Goal: Task Accomplishment & Management: Use online tool/utility

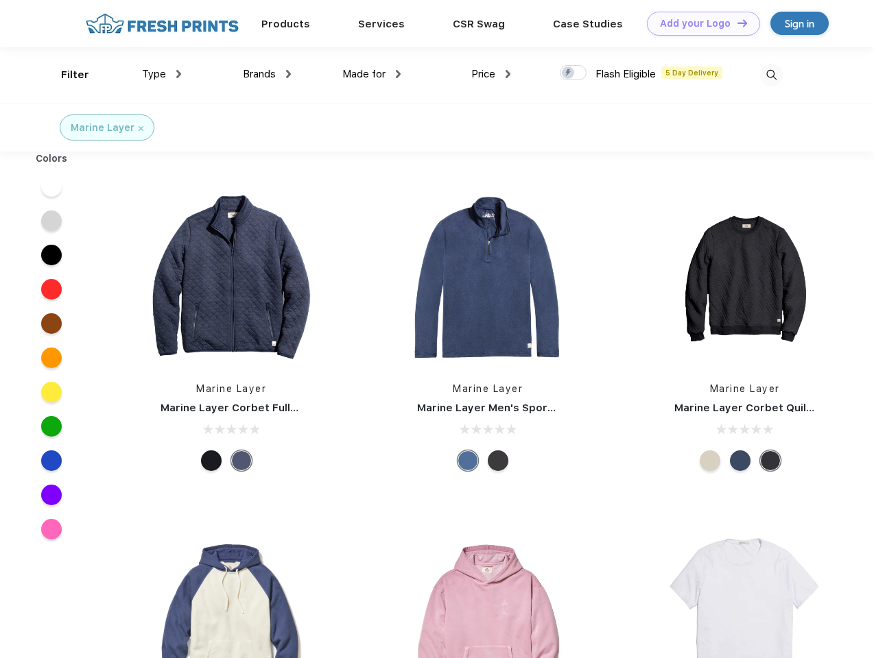
scroll to position [1, 0]
click at [698, 23] on link "Add your Logo Design Tool" at bounding box center [703, 24] width 113 height 24
click at [0, 0] on div "Design Tool" at bounding box center [0, 0] width 0 height 0
click at [736, 23] on link "Add your Logo Design Tool" at bounding box center [703, 24] width 113 height 24
click at [66, 75] on div "Filter" at bounding box center [75, 75] width 28 height 16
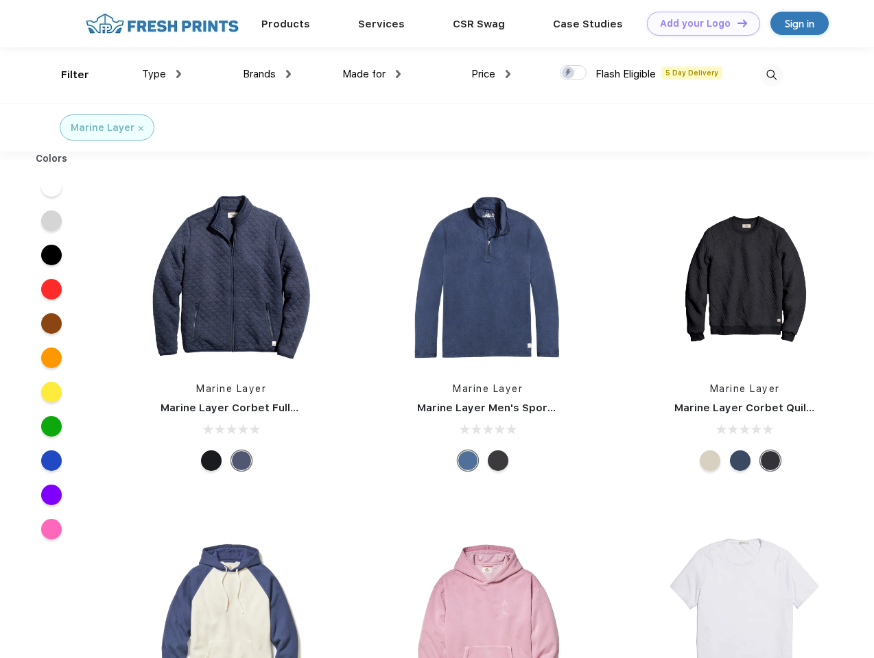
click at [162, 74] on span "Type" at bounding box center [154, 74] width 24 height 12
click at [267, 74] on span "Brands" at bounding box center [259, 74] width 33 height 12
click at [372, 74] on span "Made for" at bounding box center [363, 74] width 43 height 12
click at [491, 74] on span "Price" at bounding box center [483, 74] width 24 height 12
click at [573, 73] on div at bounding box center [573, 72] width 27 height 15
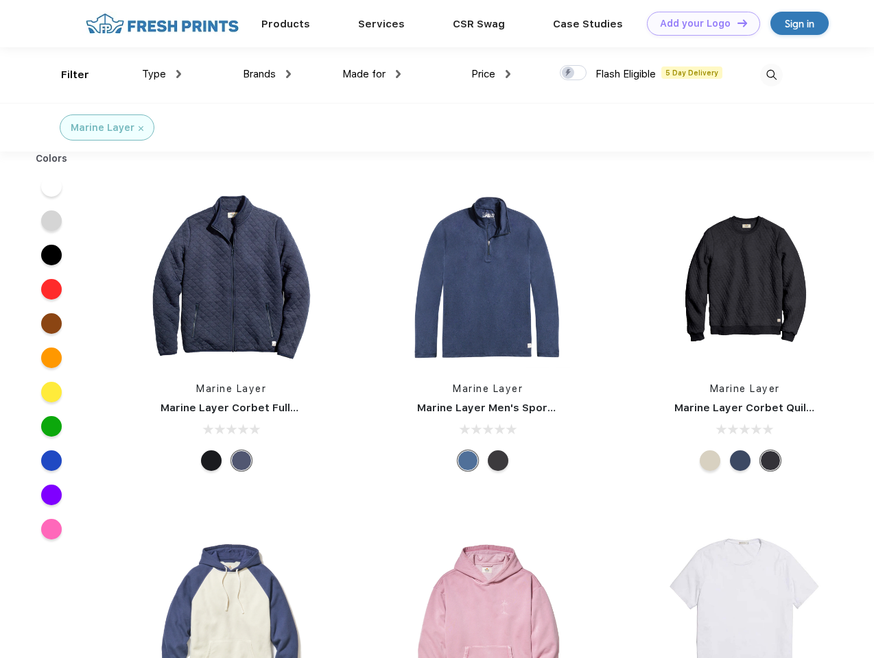
click at [568, 73] on input "checkbox" at bounding box center [564, 68] width 9 height 9
click at [771, 75] on img at bounding box center [771, 75] width 23 height 23
